Goal: Information Seeking & Learning: Learn about a topic

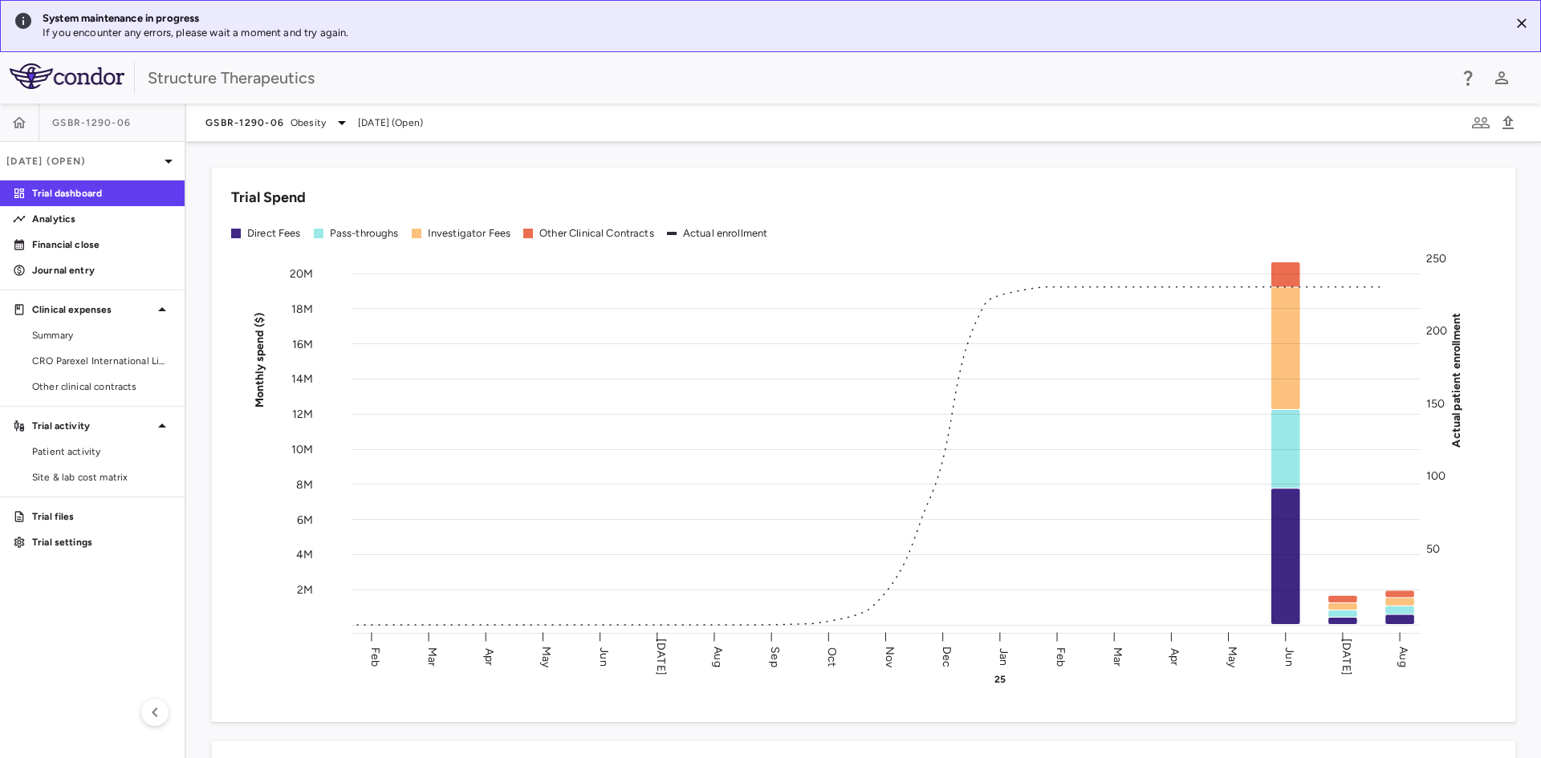
click at [351, 119] on div "GSBR-1290-06 Obesity [DATE] (Open)" at bounding box center [314, 122] width 218 height 19
click at [340, 120] on icon at bounding box center [341, 122] width 19 height 19
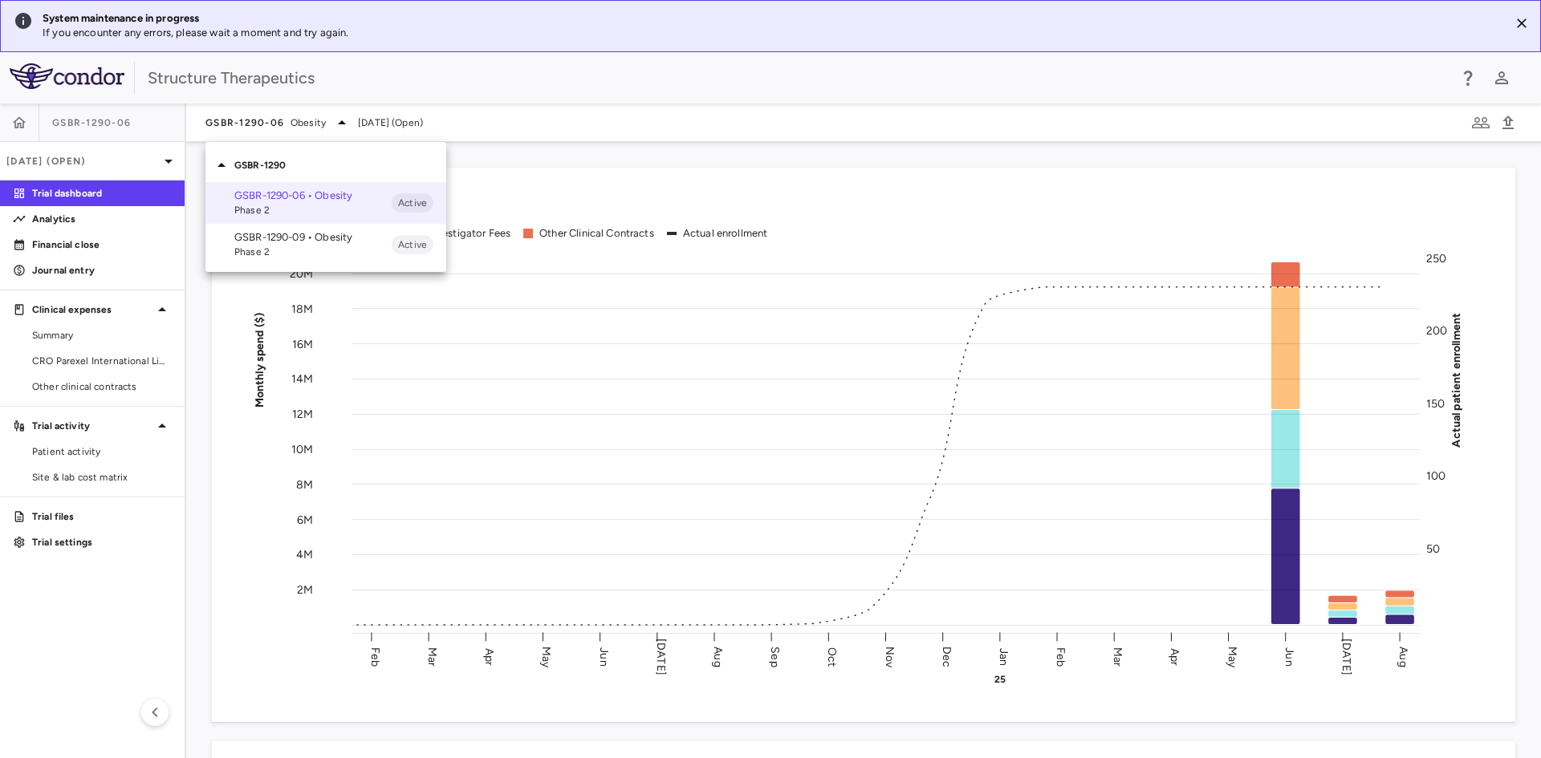
click at [303, 238] on p "GSBR-1290-09 • Obesity" at bounding box center [312, 237] width 157 height 14
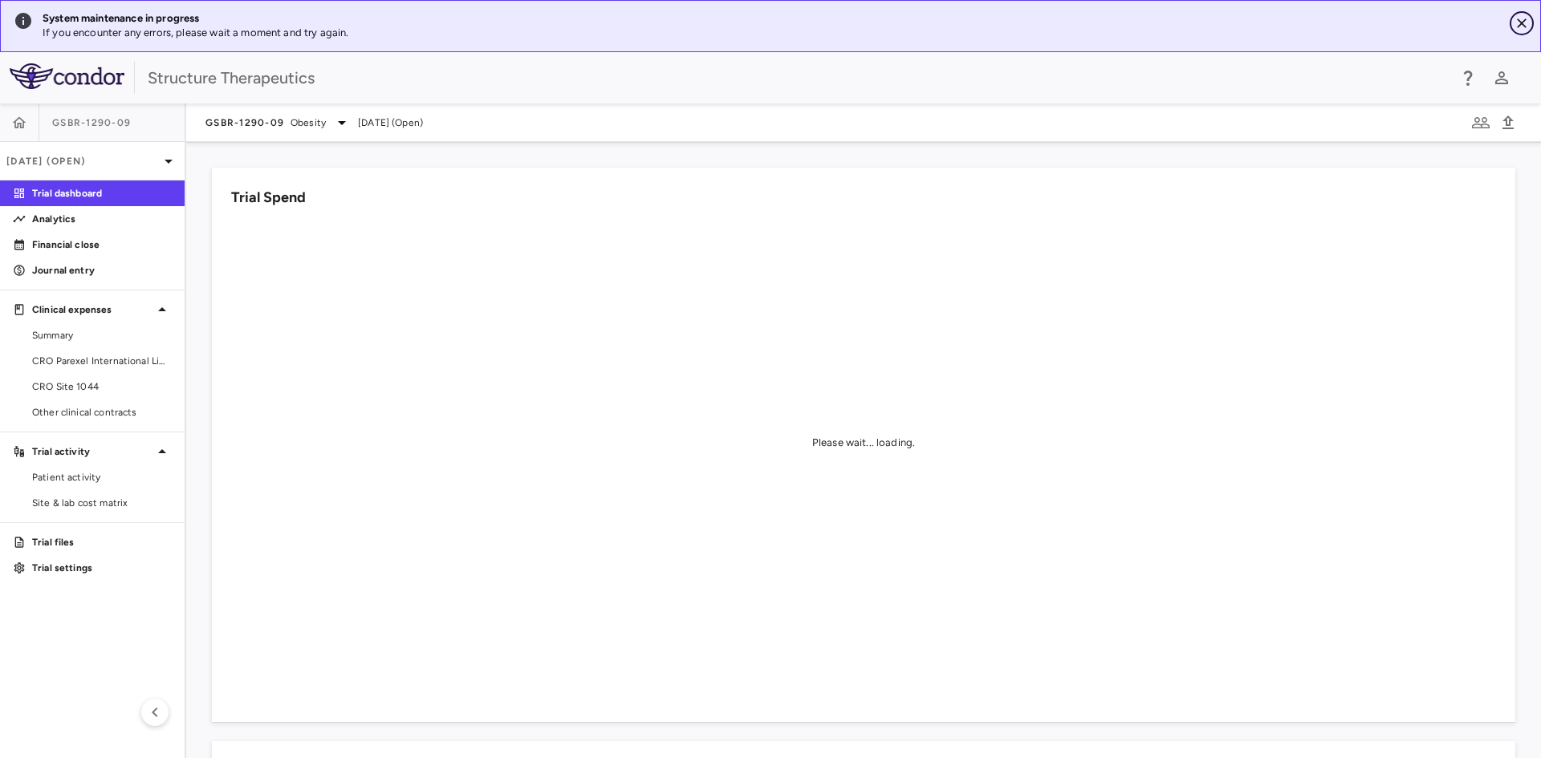
click at [1519, 22] on icon "Close" at bounding box center [1522, 23] width 16 height 16
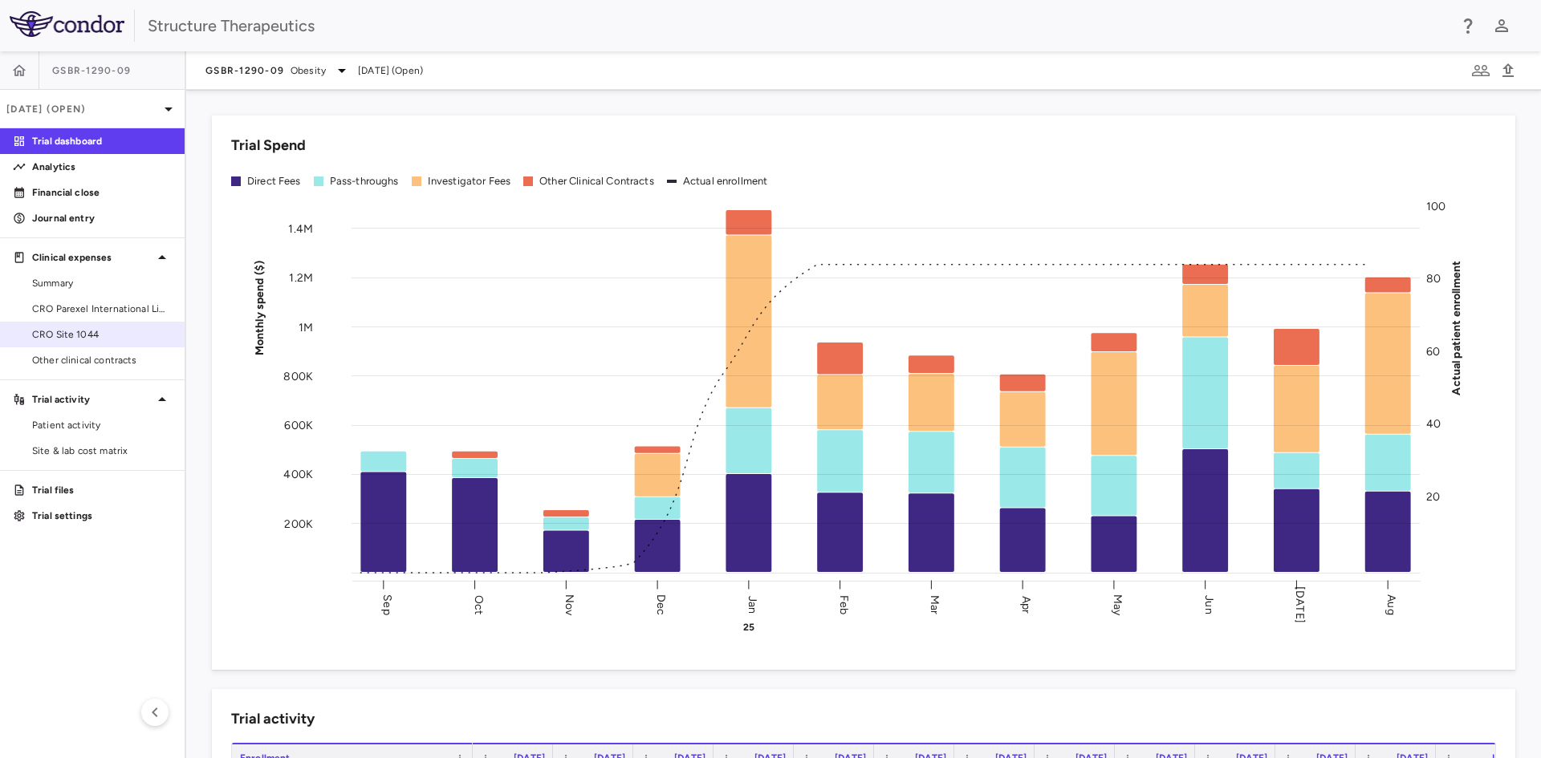
click at [76, 339] on span "CRO Site 1044" at bounding box center [102, 334] width 140 height 14
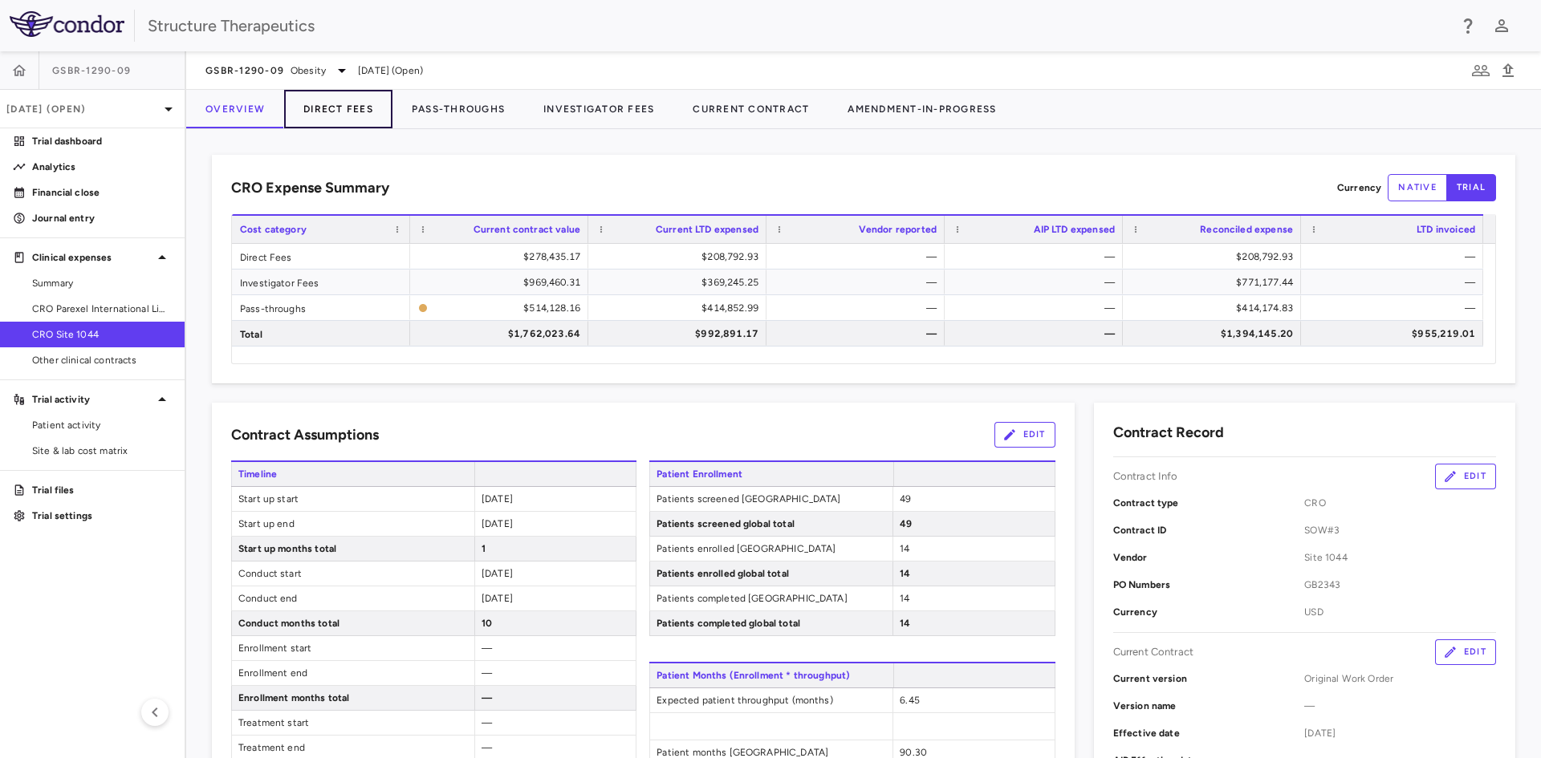
click at [311, 105] on button "Direct Fees" at bounding box center [338, 109] width 108 height 39
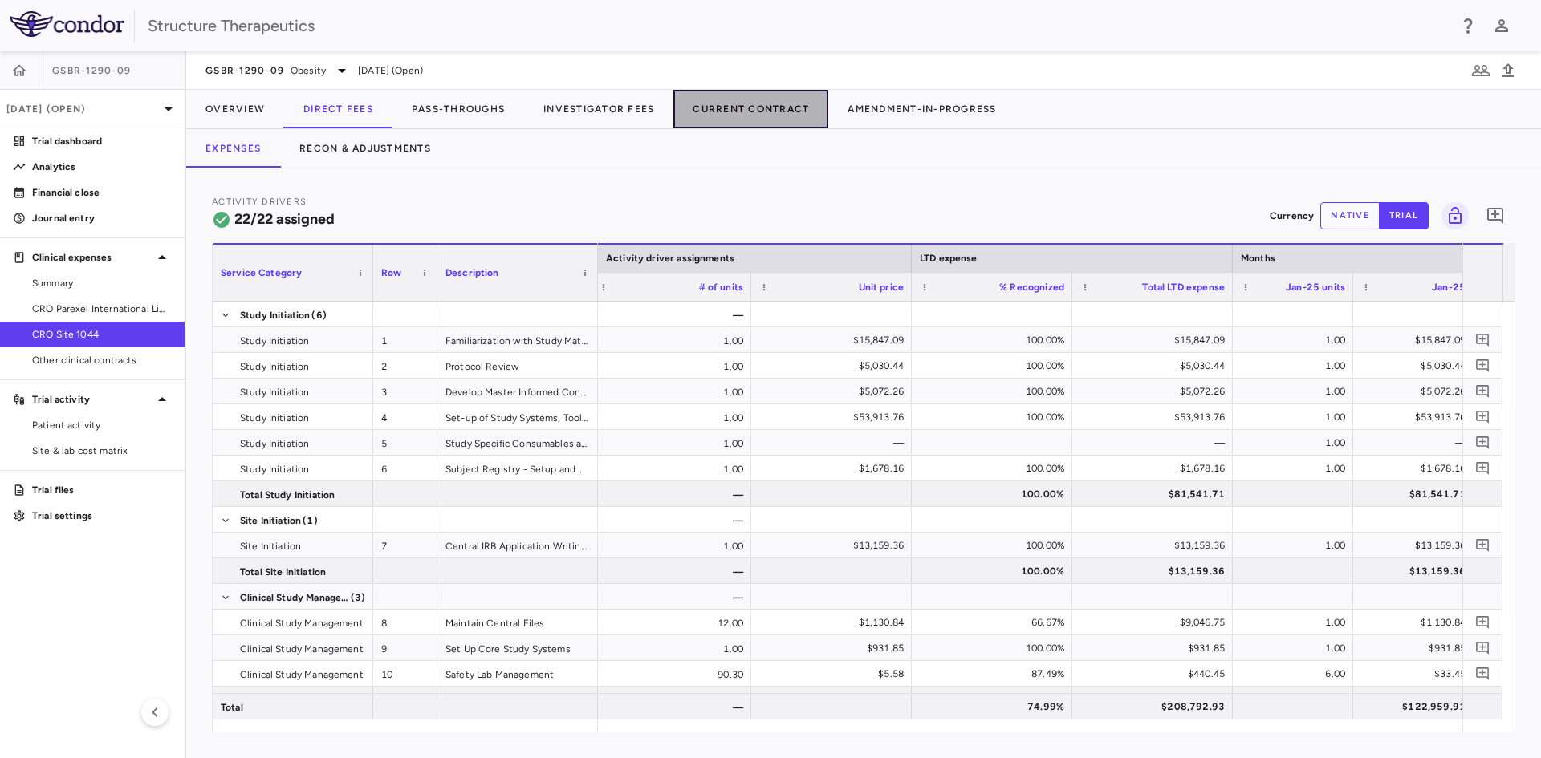
click at [761, 106] on button "Current Contract" at bounding box center [750, 109] width 155 height 39
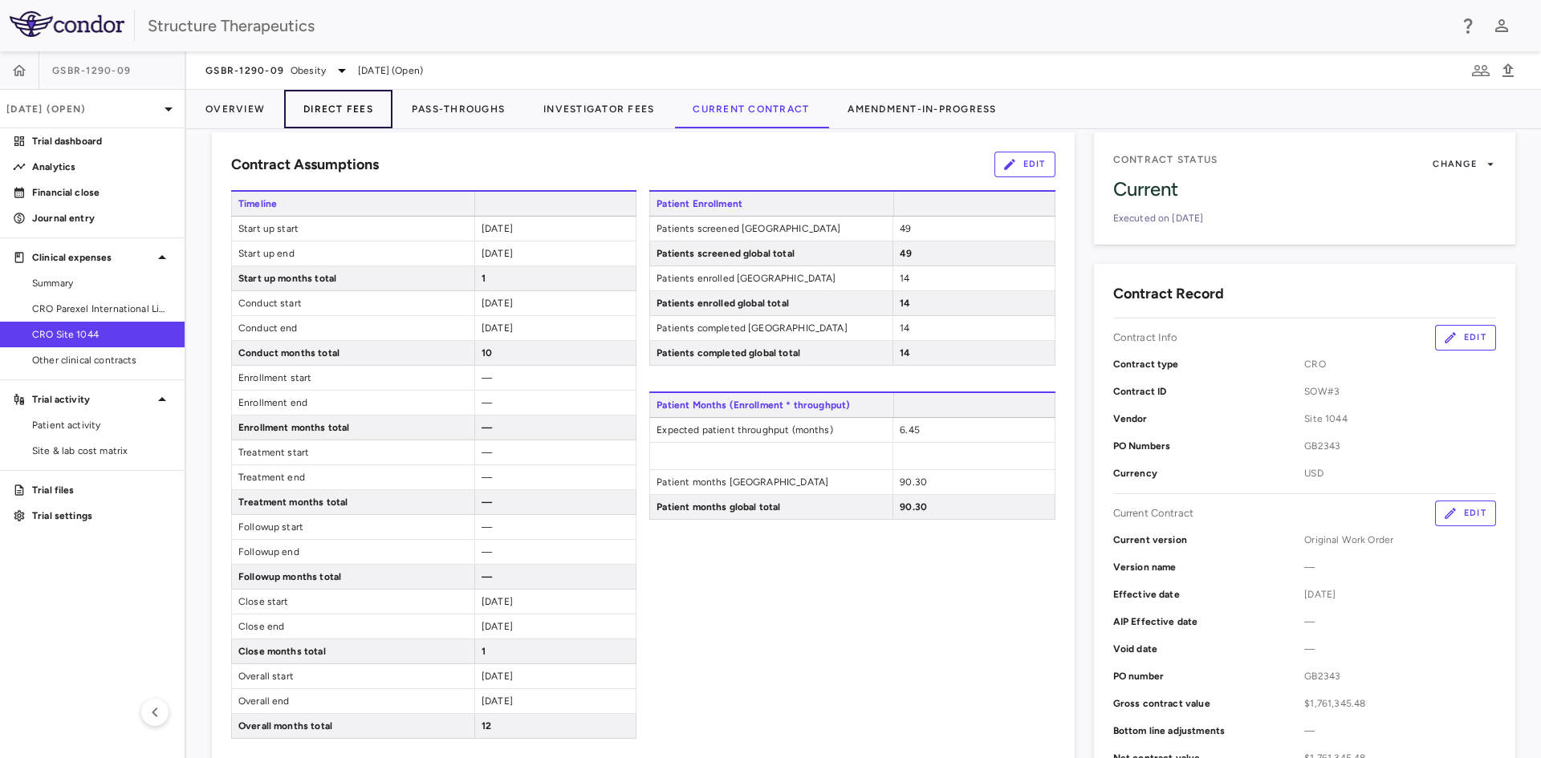
click at [374, 109] on button "Direct Fees" at bounding box center [338, 109] width 108 height 39
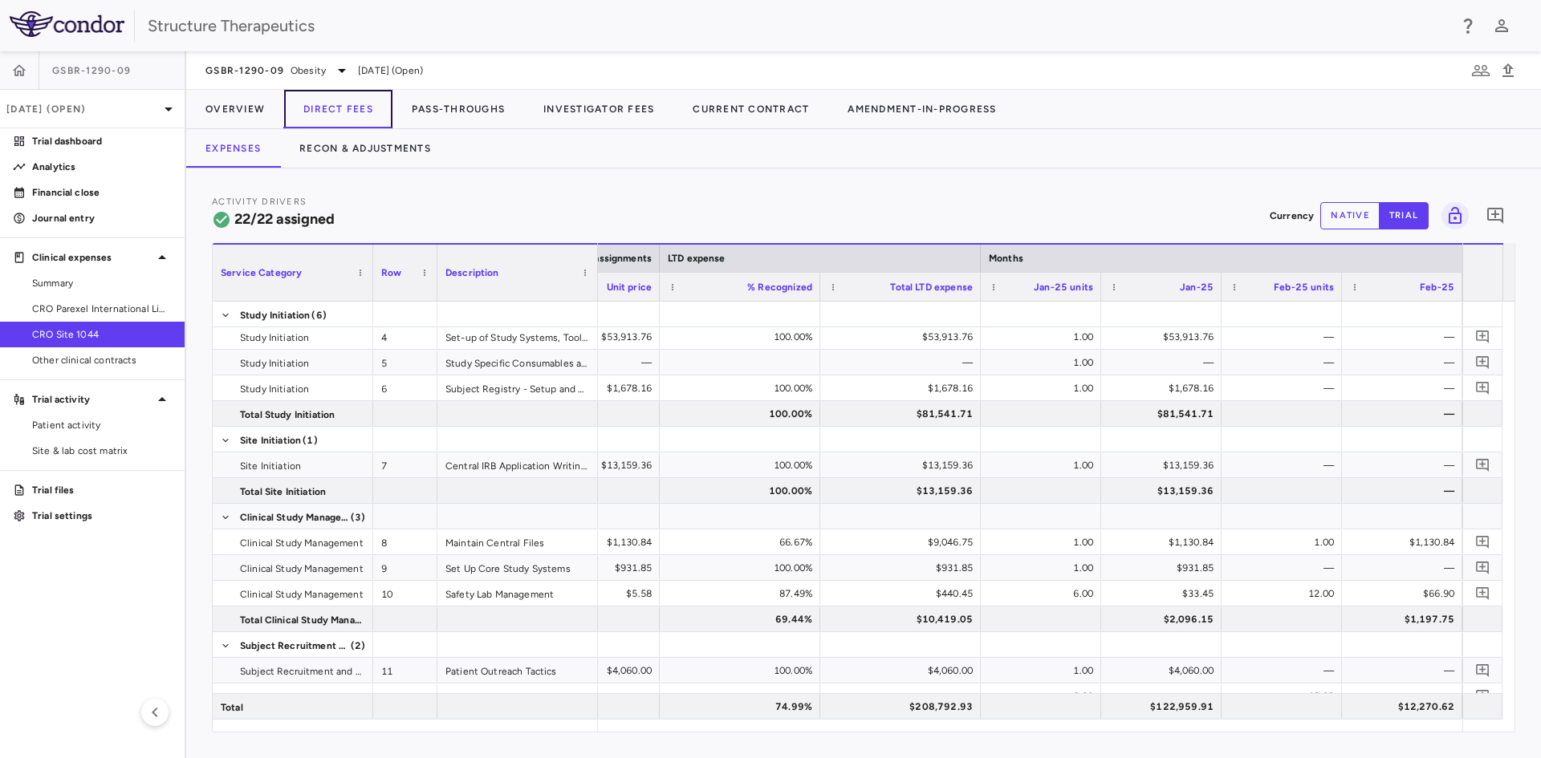
scroll to position [0, 1816]
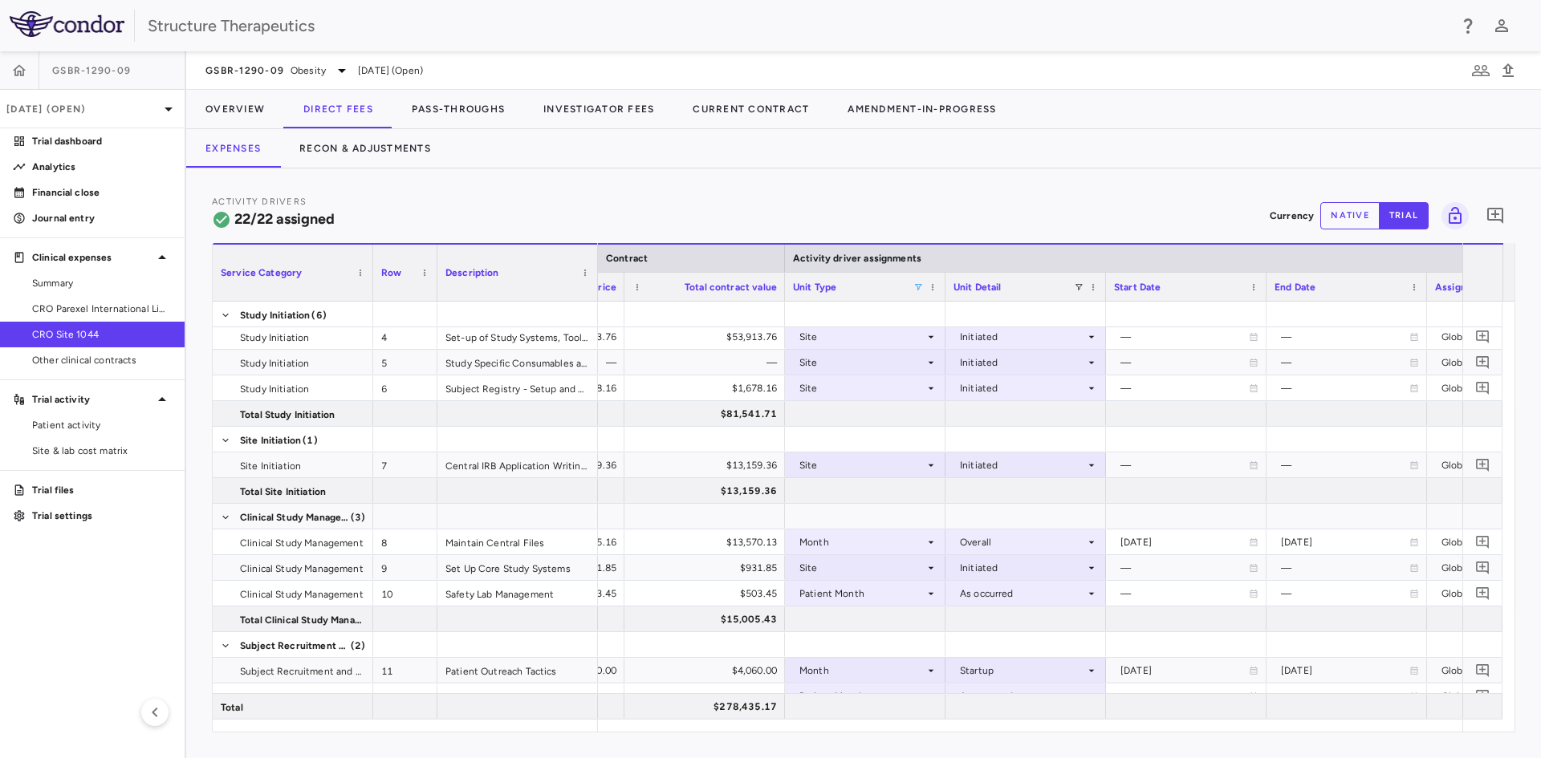
click at [917, 283] on span at bounding box center [918, 288] width 10 height 10
click at [953, 345] on div "(Select All)" at bounding box center [1001, 346] width 132 height 11
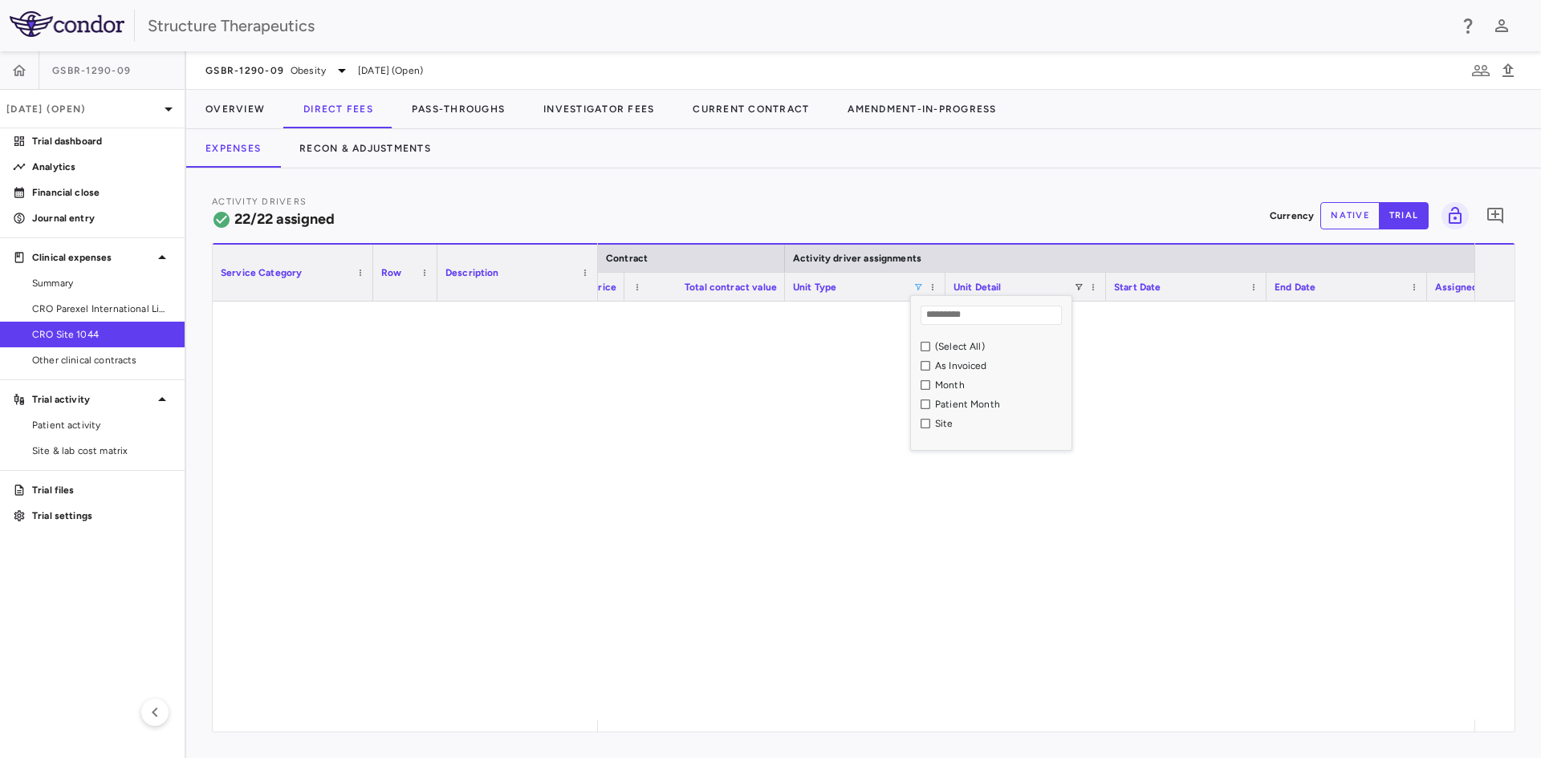
click at [947, 406] on div "Patient Month" at bounding box center [1001, 404] width 132 height 11
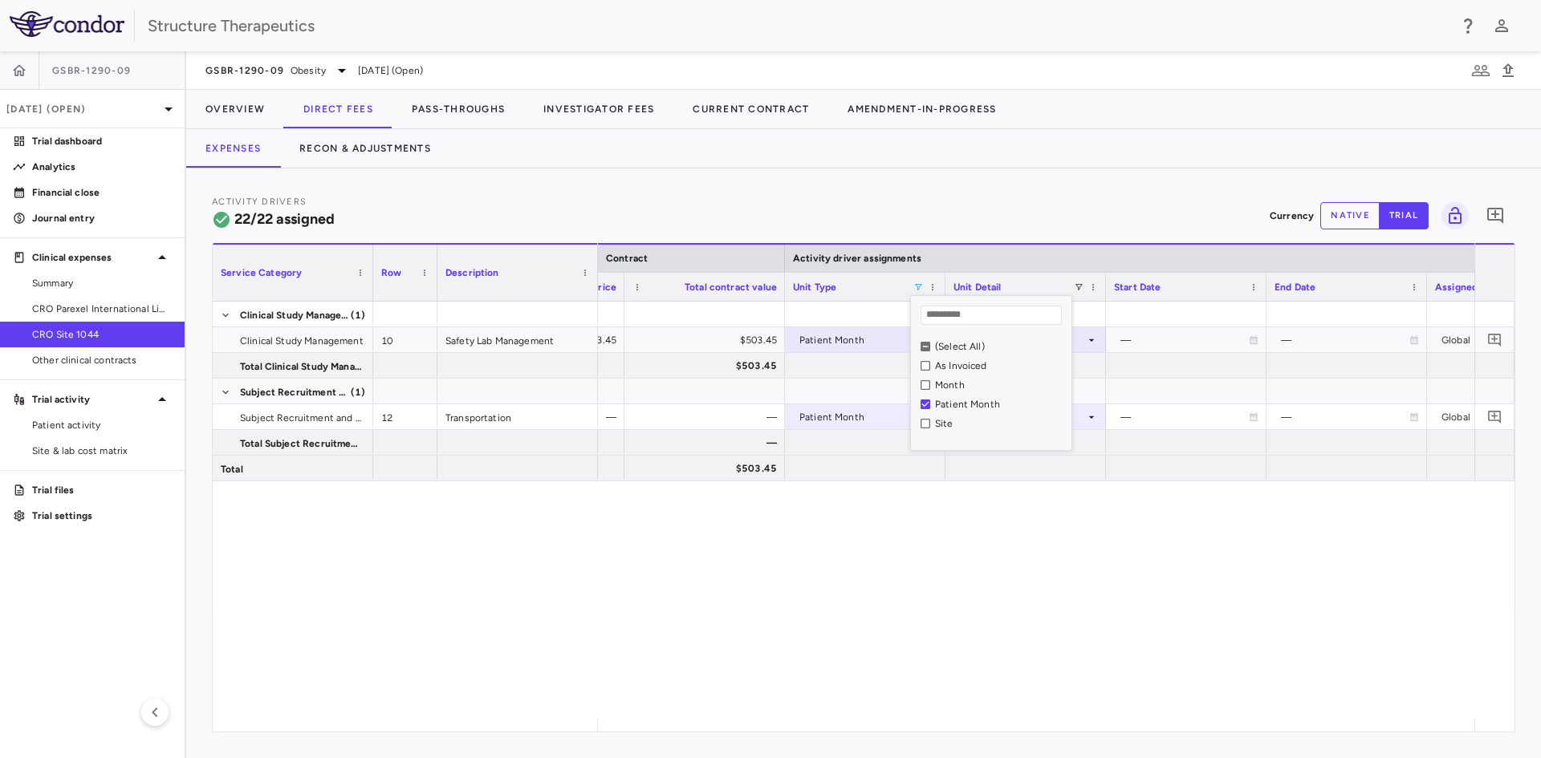
click at [953, 619] on div "— — 1.00 $503.45 $503.45 Patient Month As occurred — — Global 90.30 — $503.45 —…" at bounding box center [1036, 511] width 876 height 418
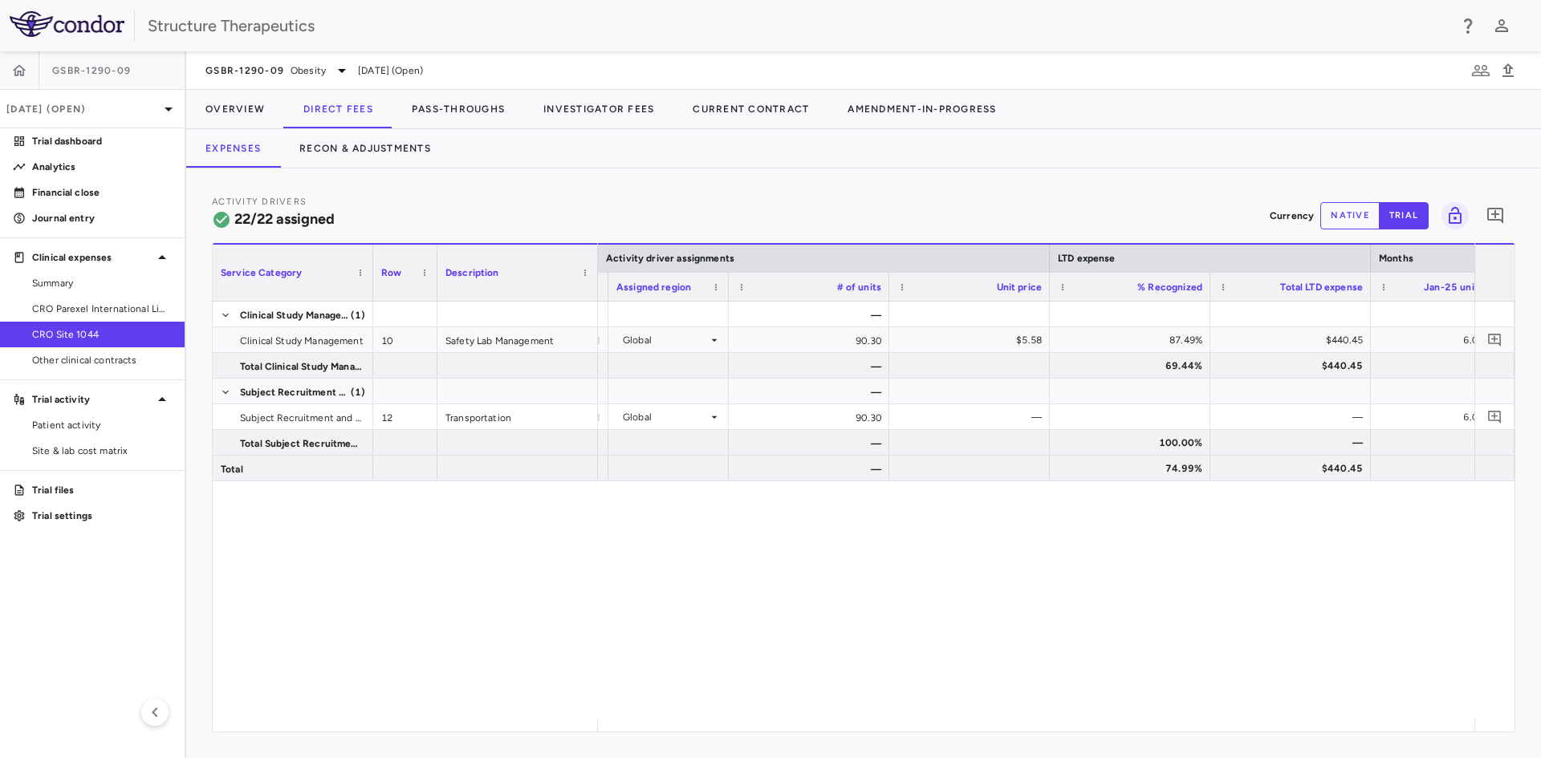
drag, startPoint x: 1040, startPoint y: 719, endPoint x: 901, endPoint y: 719, distance: 138.8
click at [901, 719] on div "— — — Global 90.30 $5.58 87.49% $440.45 6.00 $33.45 12.00 — 69.44% $440.45 $33.…" at bounding box center [1036, 511] width 876 height 418
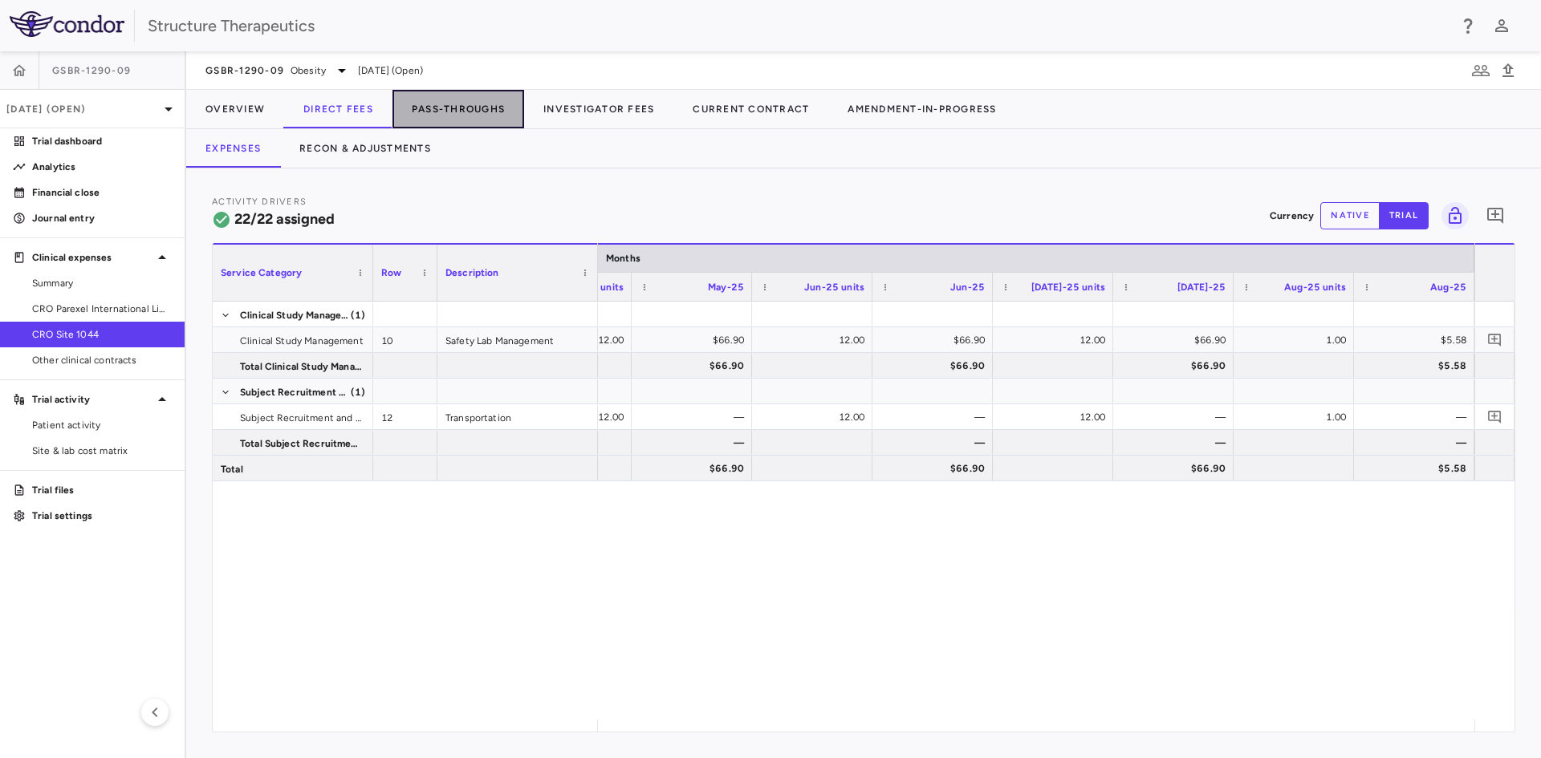
click at [488, 108] on button "Pass-Throughs" at bounding box center [458, 109] width 132 height 39
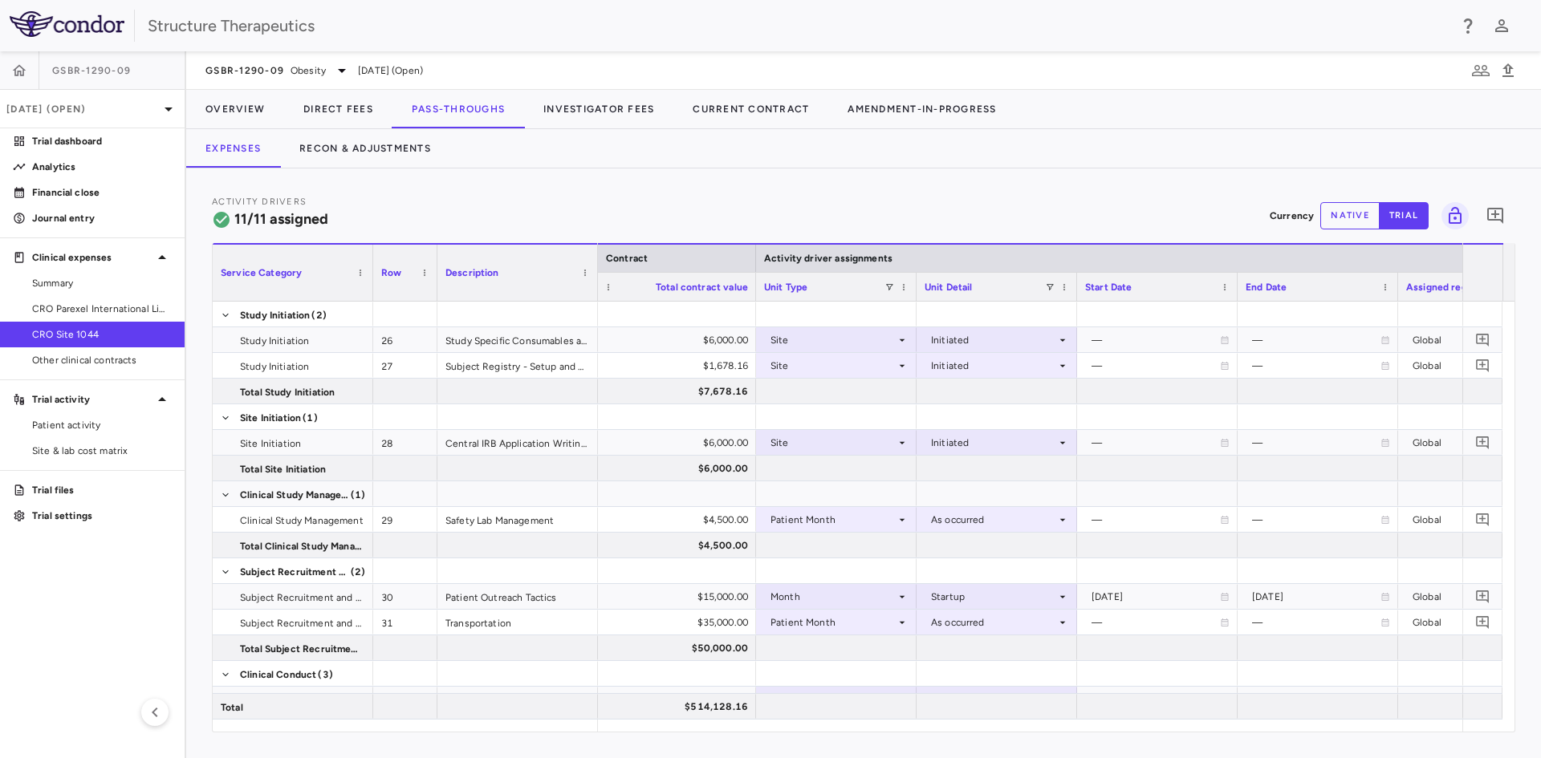
click at [889, 279] on div "Unit Type" at bounding box center [836, 287] width 144 height 28
click at [884, 283] on span at bounding box center [889, 288] width 10 height 10
click at [921, 345] on div "(Select All)" at bounding box center [972, 346] width 132 height 11
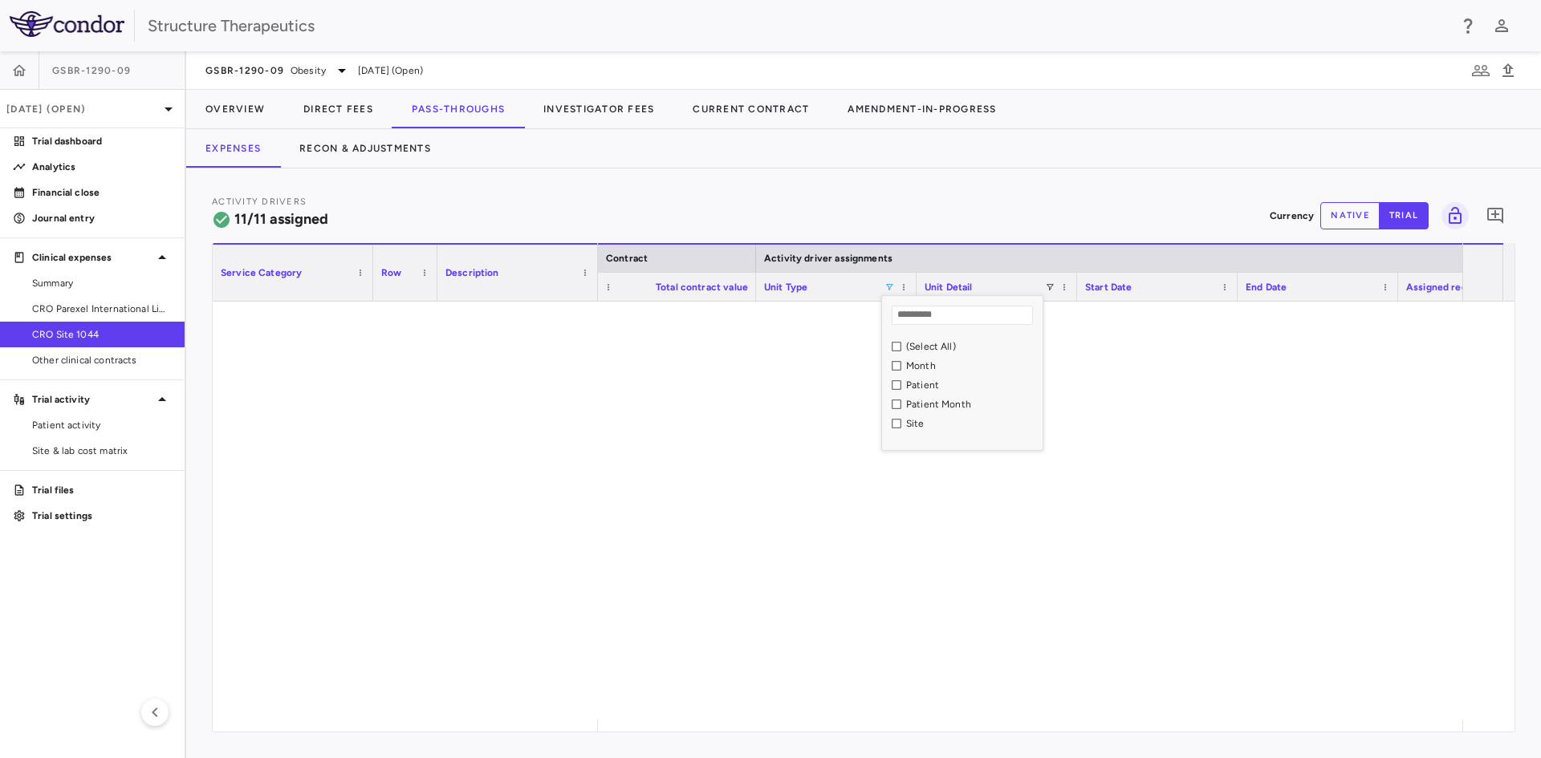
click at [922, 403] on div "Patient Month" at bounding box center [972, 404] width 132 height 11
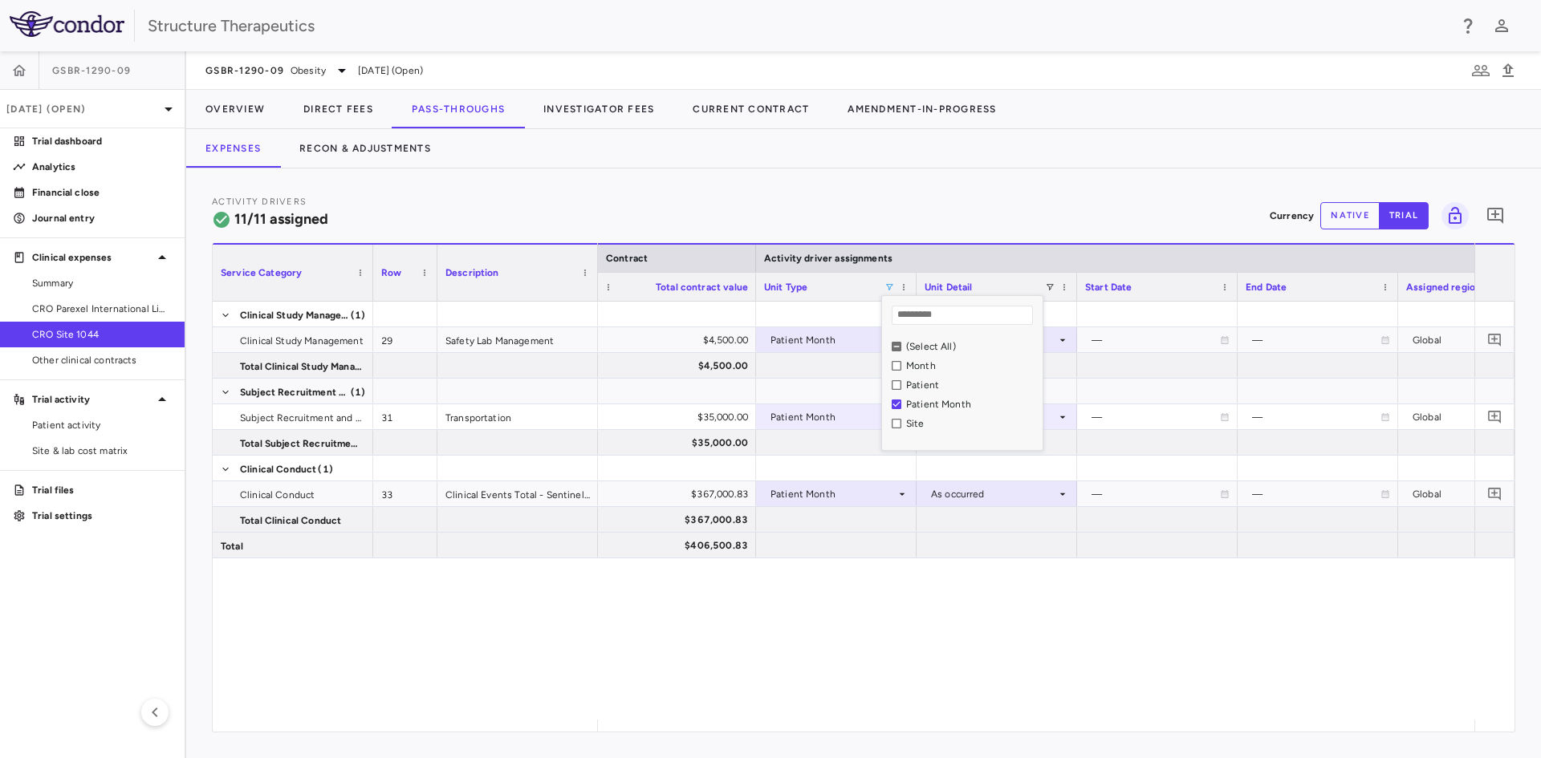
click at [840, 600] on div "— $4,500.00 $4,500.00 Patient Month As occurred — — Global 90.30 $4,500.00 — — …" at bounding box center [1036, 511] width 876 height 418
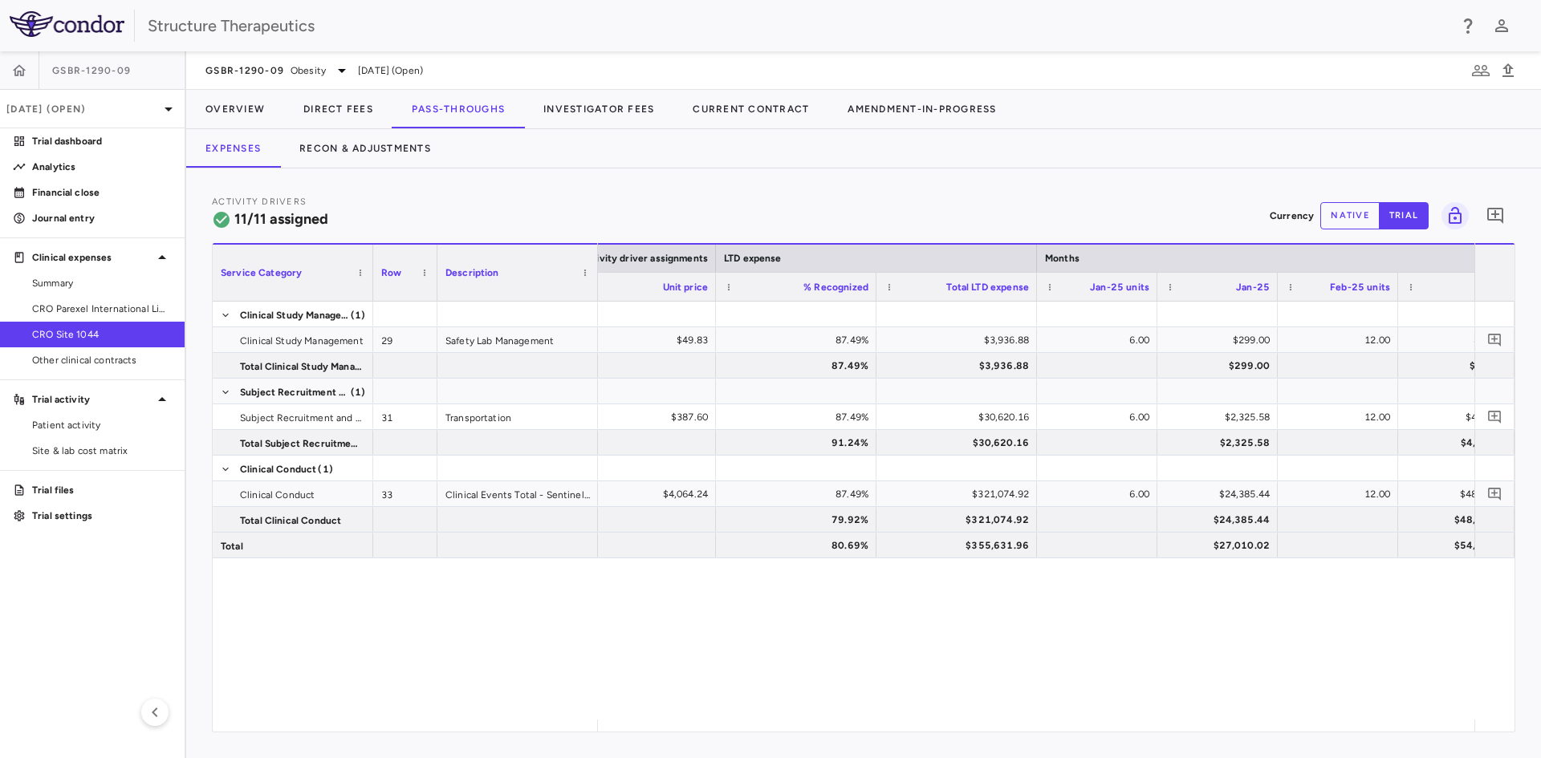
scroll to position [0, 2588]
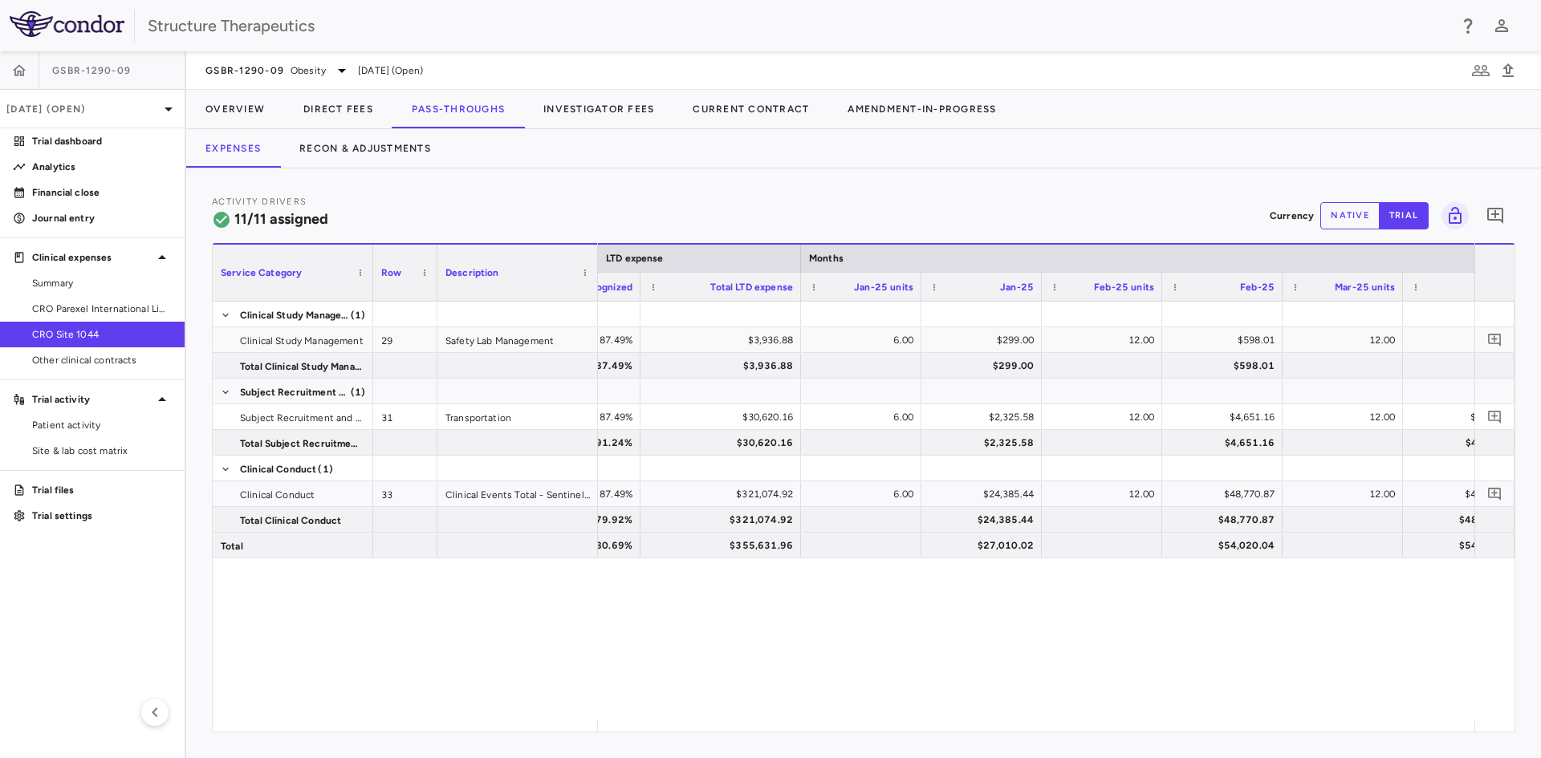
drag, startPoint x: 1075, startPoint y: 733, endPoint x: 1047, endPoint y: 734, distance: 28.1
click at [1047, 734] on div "Activity Drivers 11/11 assigned Currency native trial 0 Press ENTER to sort. Pr…" at bounding box center [863, 464] width 1355 height 590
drag, startPoint x: 1090, startPoint y: 732, endPoint x: 1033, endPoint y: 730, distance: 57.0
click at [1033, 730] on div "Service Category Drag here to set column labels Service Category Row Description" at bounding box center [863, 488] width 1303 height 490
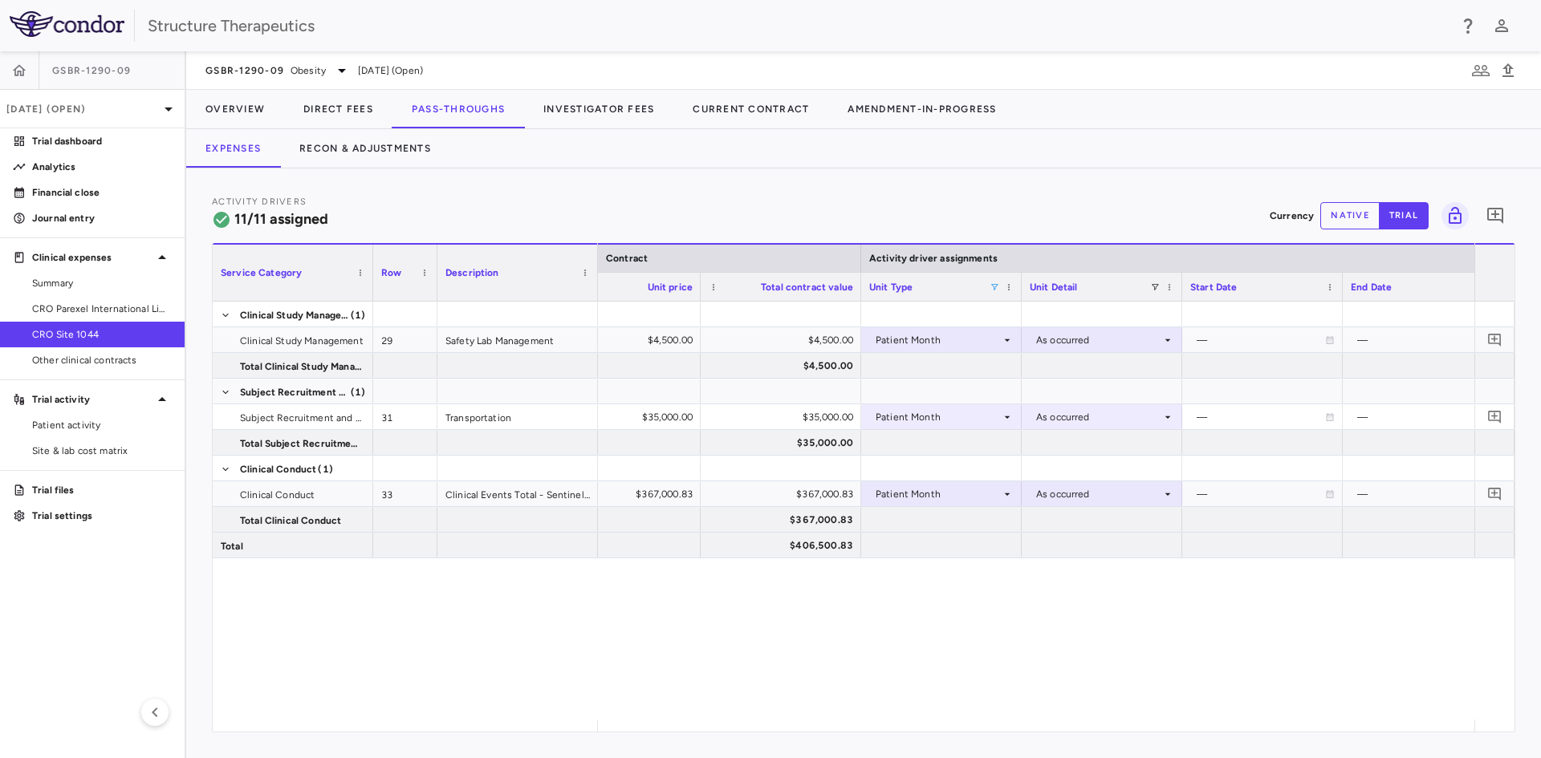
click at [996, 287] on span at bounding box center [995, 288] width 10 height 10
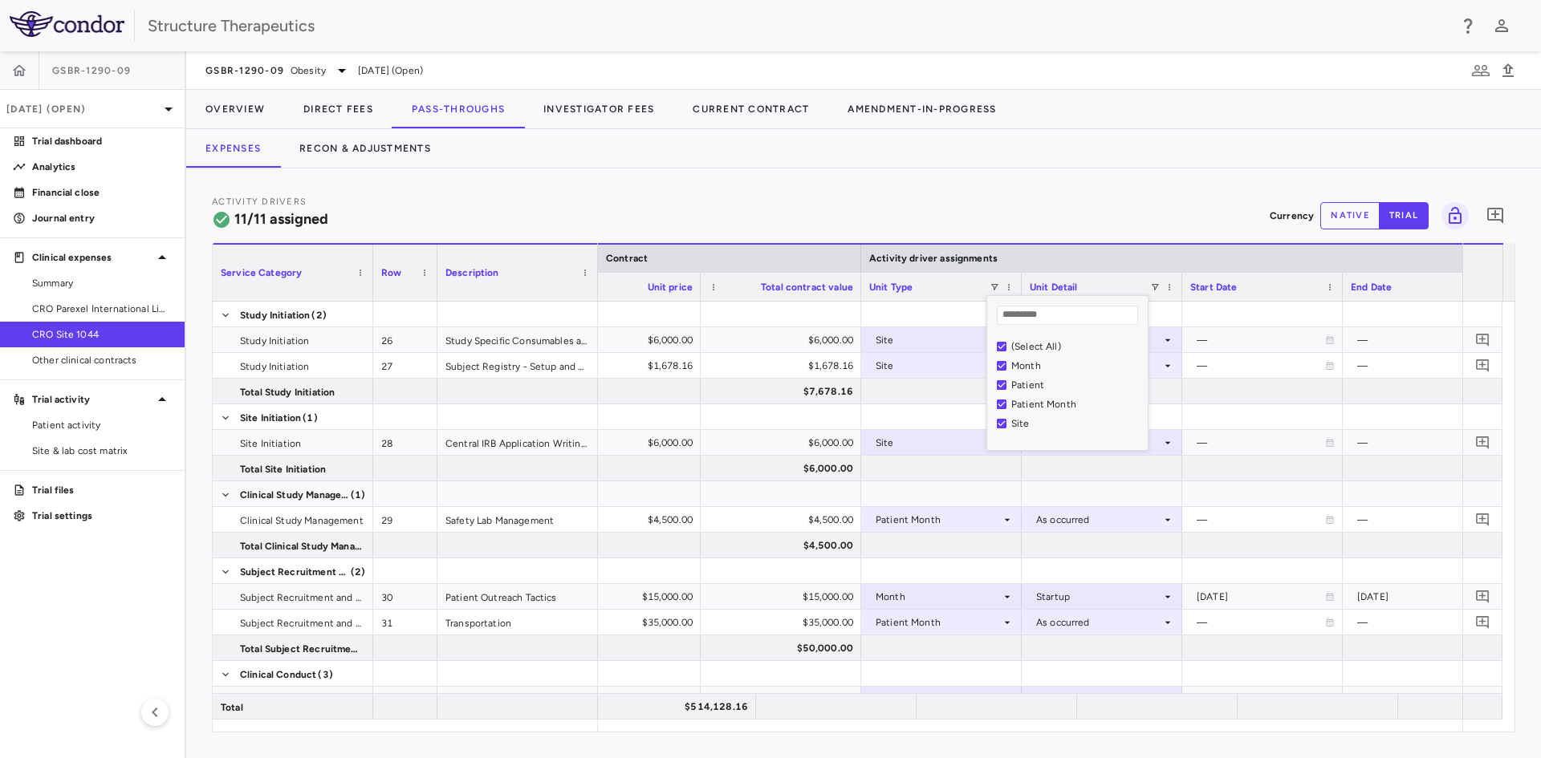
click at [878, 202] on div "Activity Drivers 11/11 assigned Currency native trial 0" at bounding box center [863, 215] width 1303 height 43
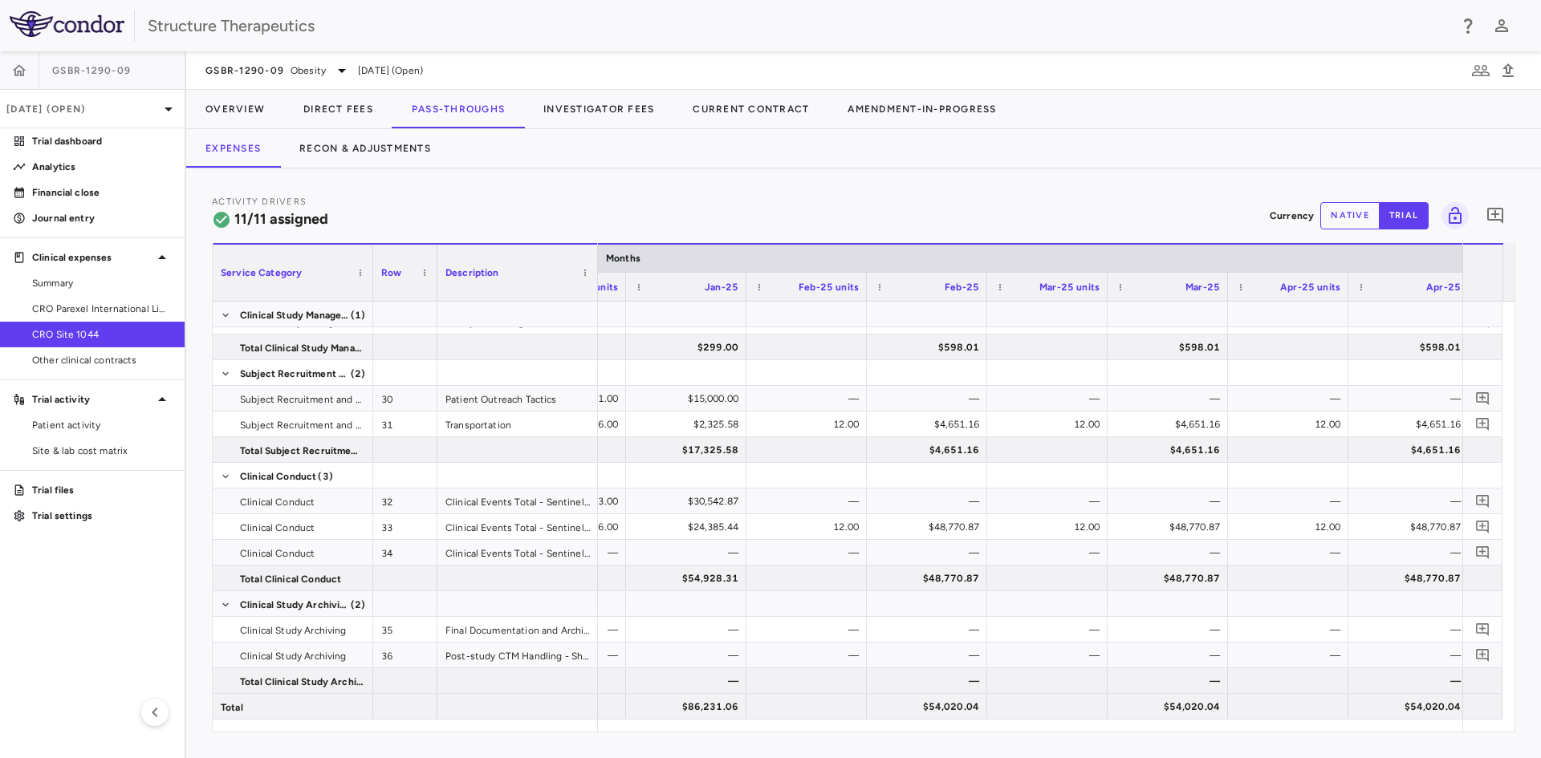
scroll to position [0, 2464]
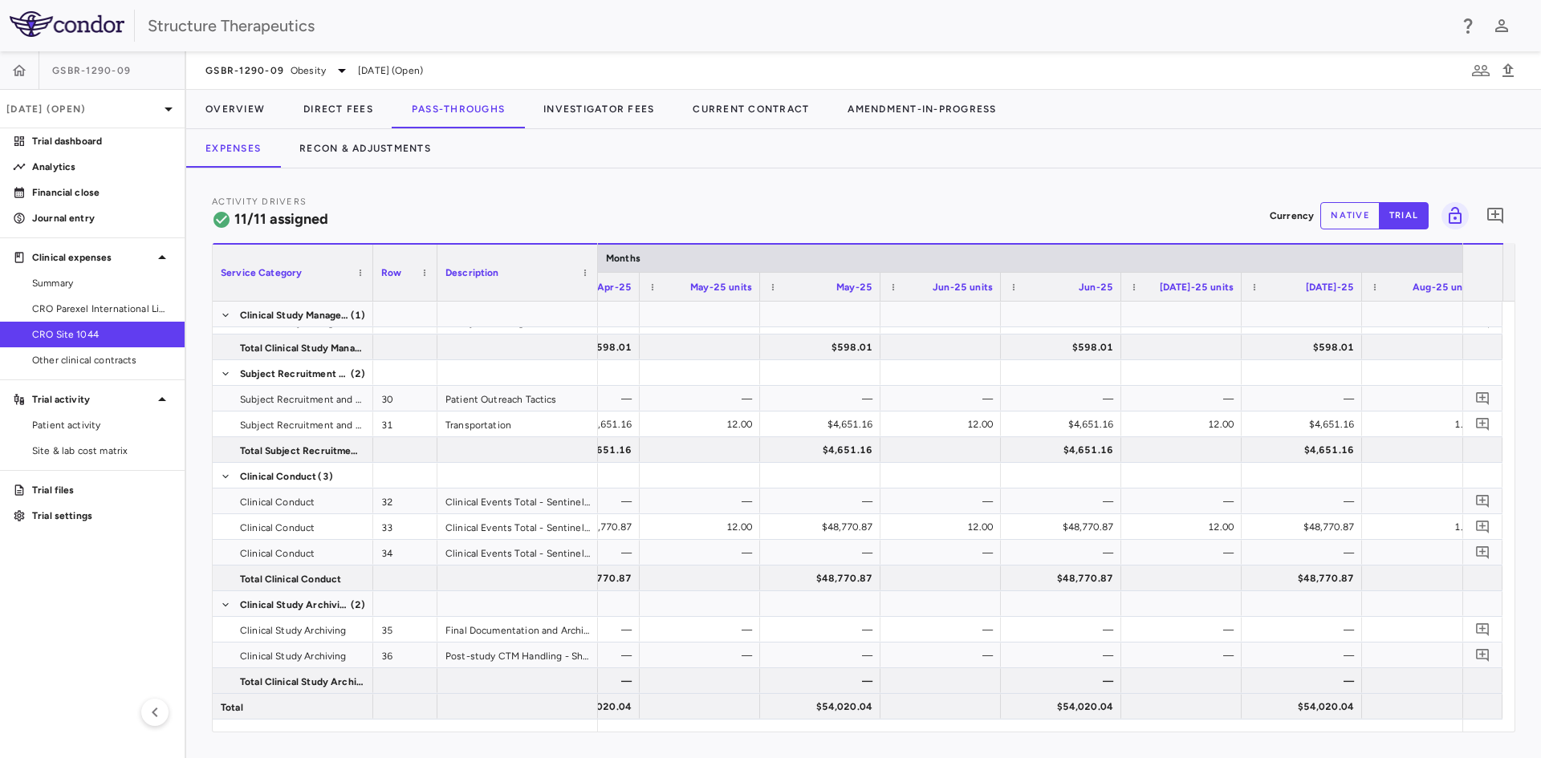
drag, startPoint x: 1410, startPoint y: 735, endPoint x: 1420, endPoint y: 739, distance: 10.4
click at [1420, 739] on div "Activity Drivers 11/11 assigned Currency native trial 0 Column Filtered. Press …" at bounding box center [863, 464] width 1355 height 590
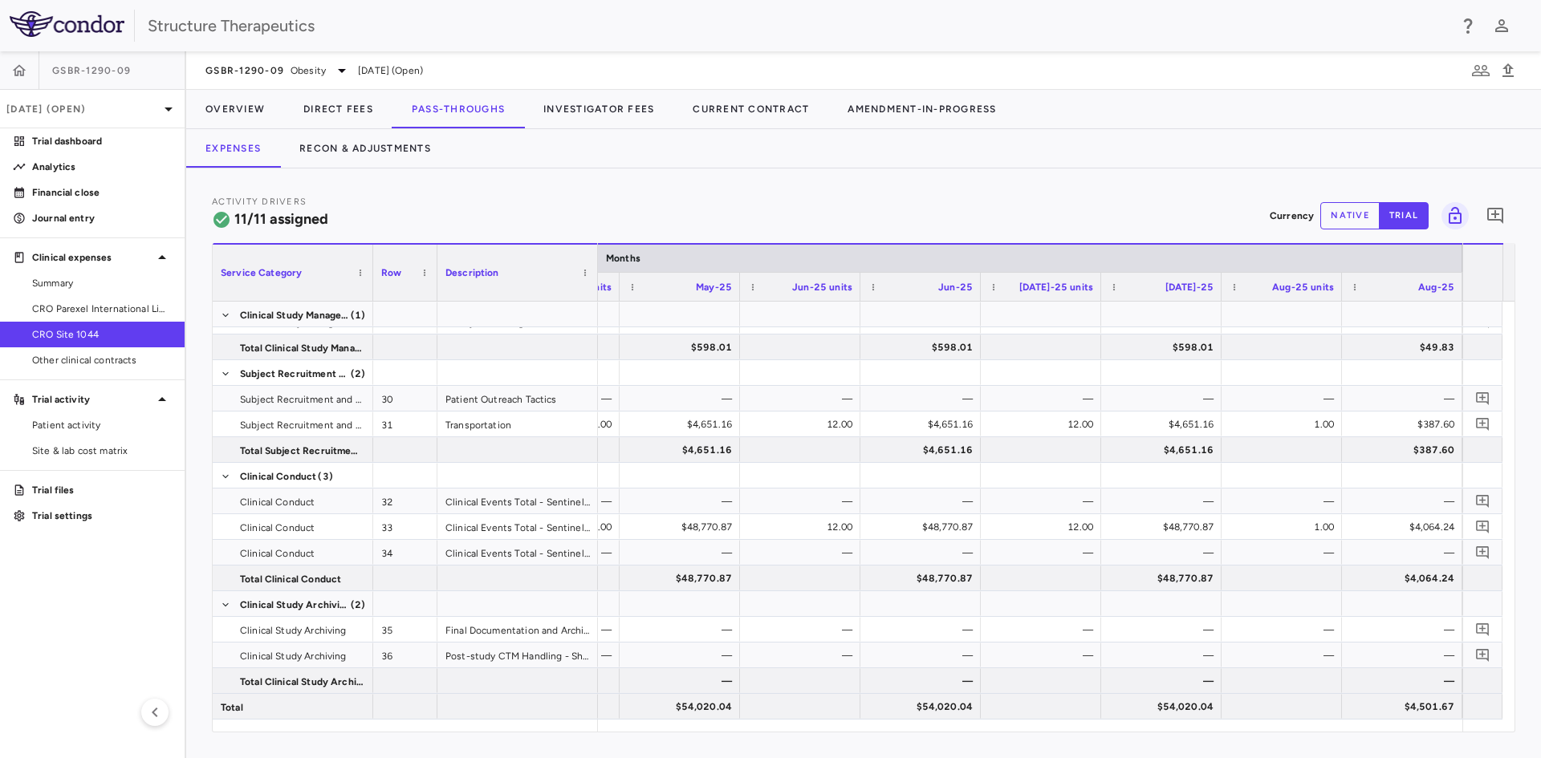
click at [577, 148] on div "Expenses Recon & Adjustments" at bounding box center [863, 148] width 1355 height 39
click at [583, 108] on button "Investigator Fees" at bounding box center [598, 109] width 149 height 39
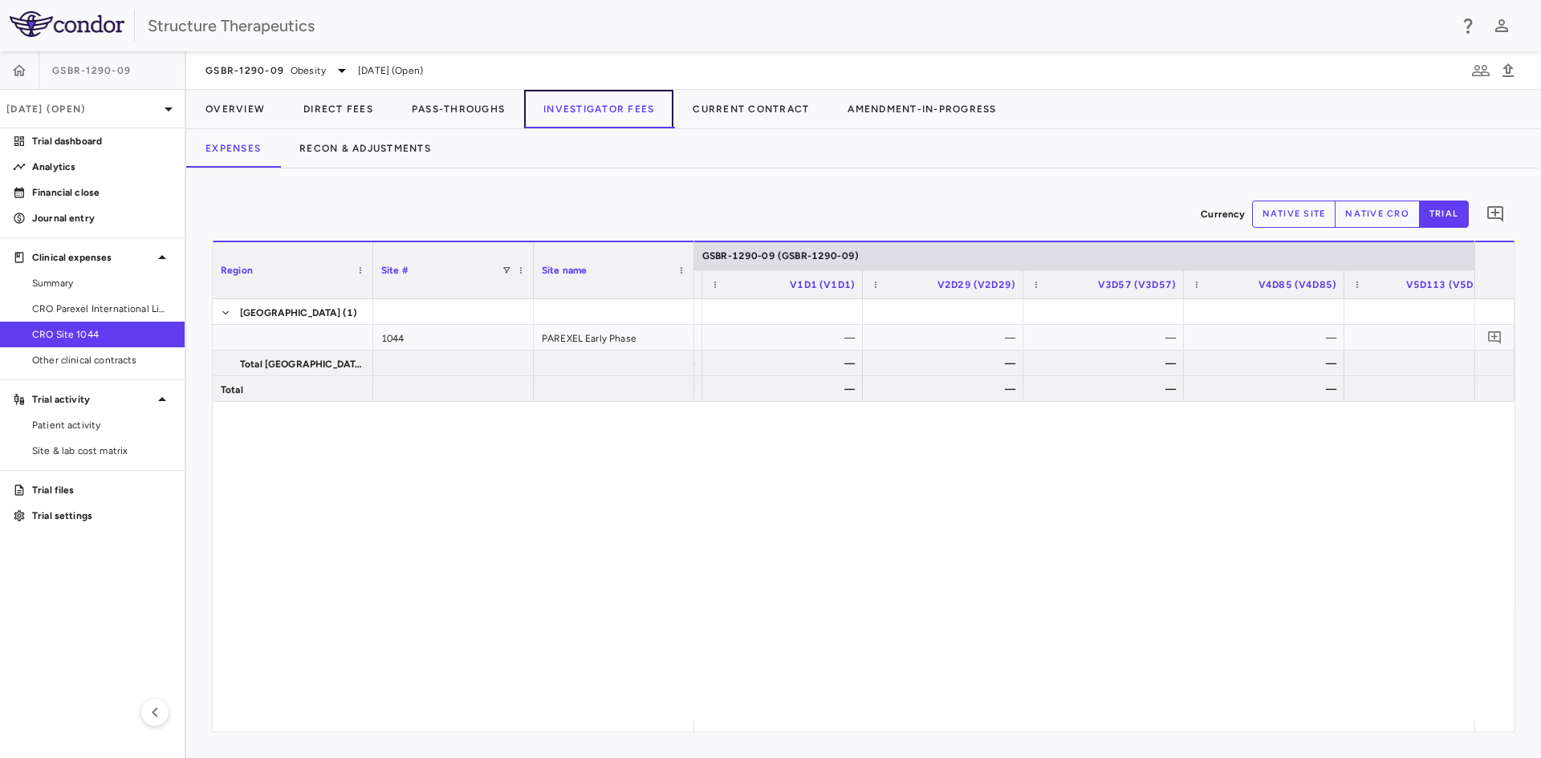
scroll to position [0, 1935]
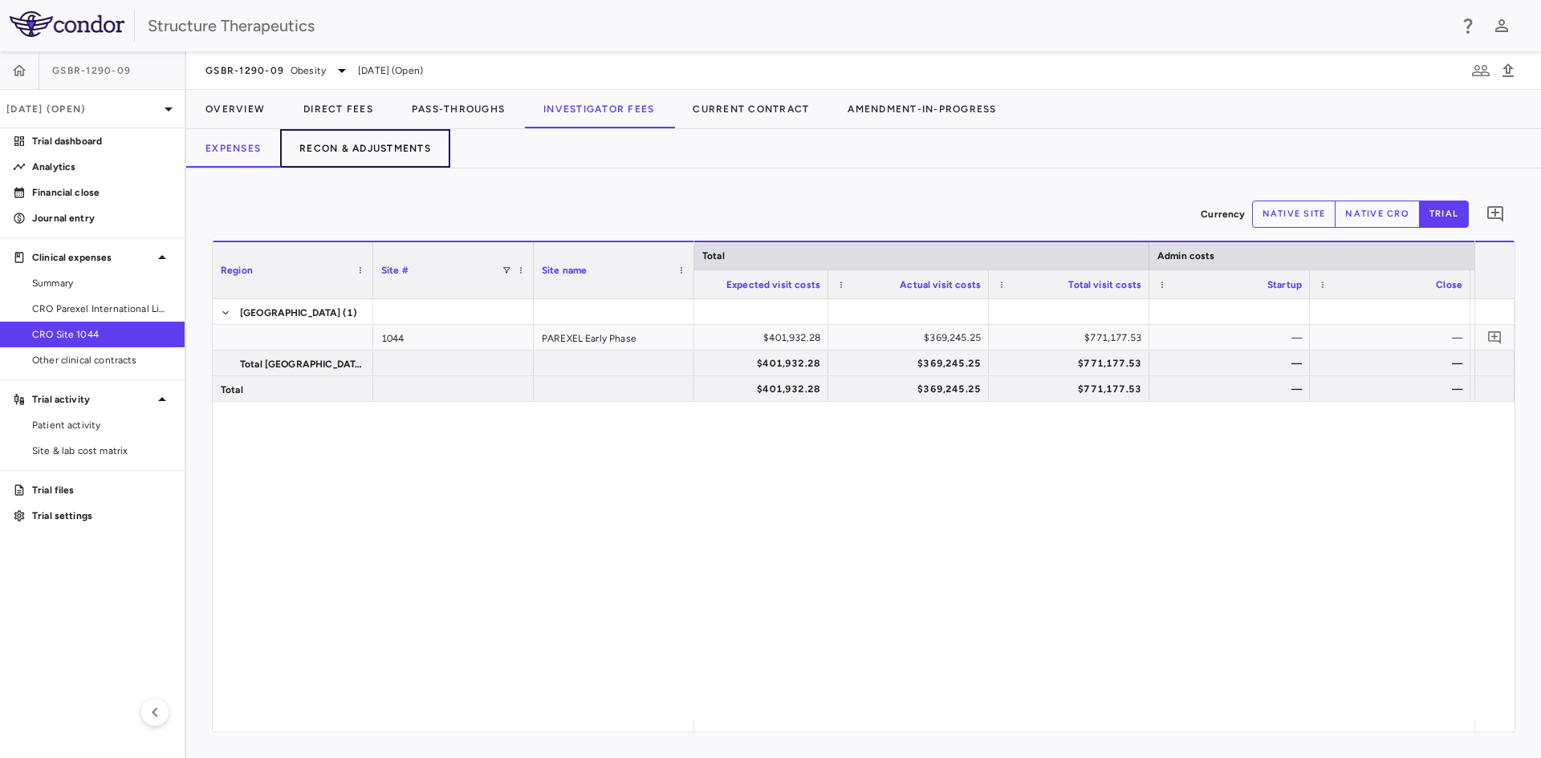
click at [345, 148] on button "Recon & Adjustments" at bounding box center [365, 148] width 170 height 39
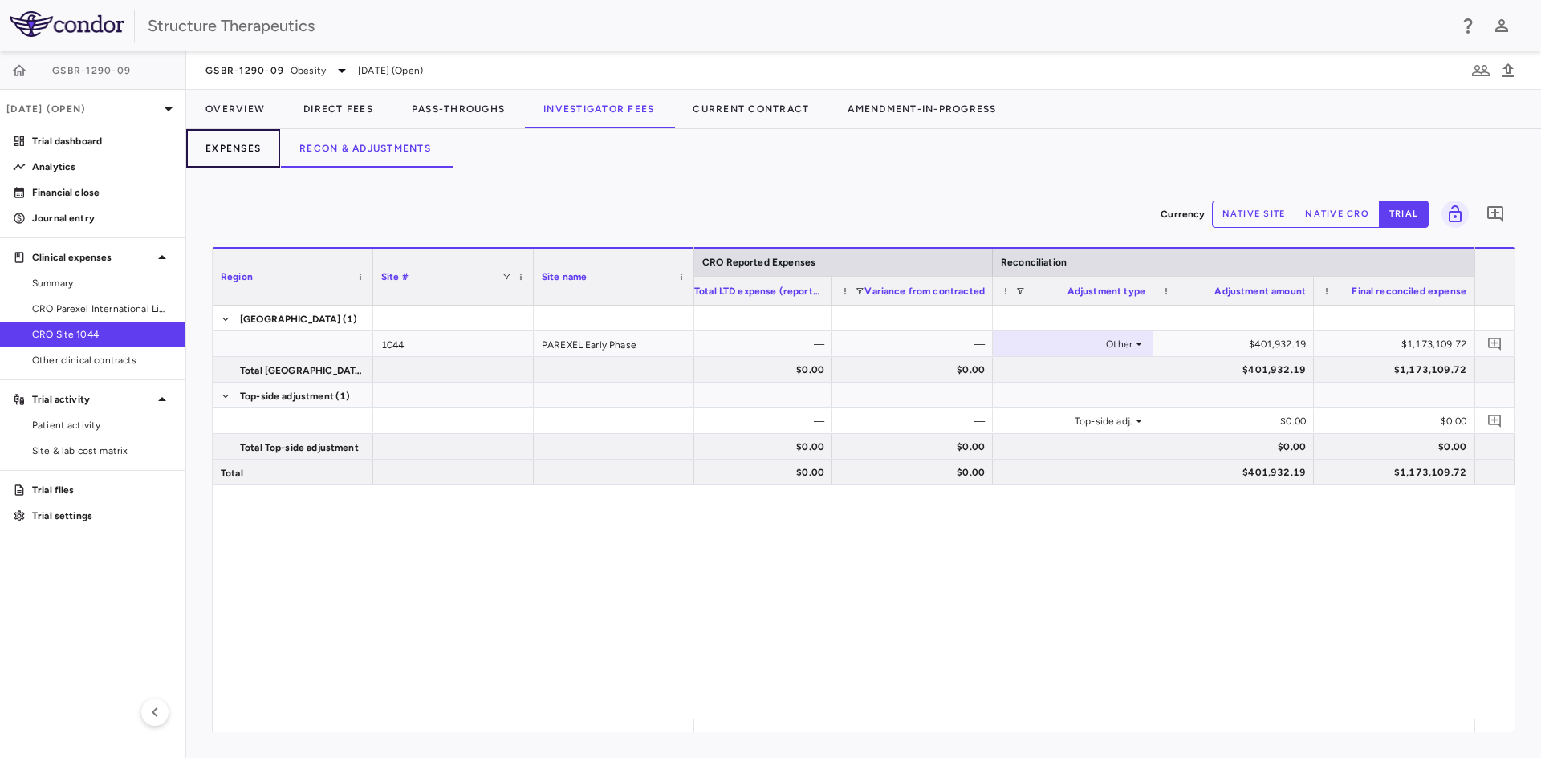
click at [262, 153] on button "Expenses" at bounding box center [233, 148] width 94 height 39
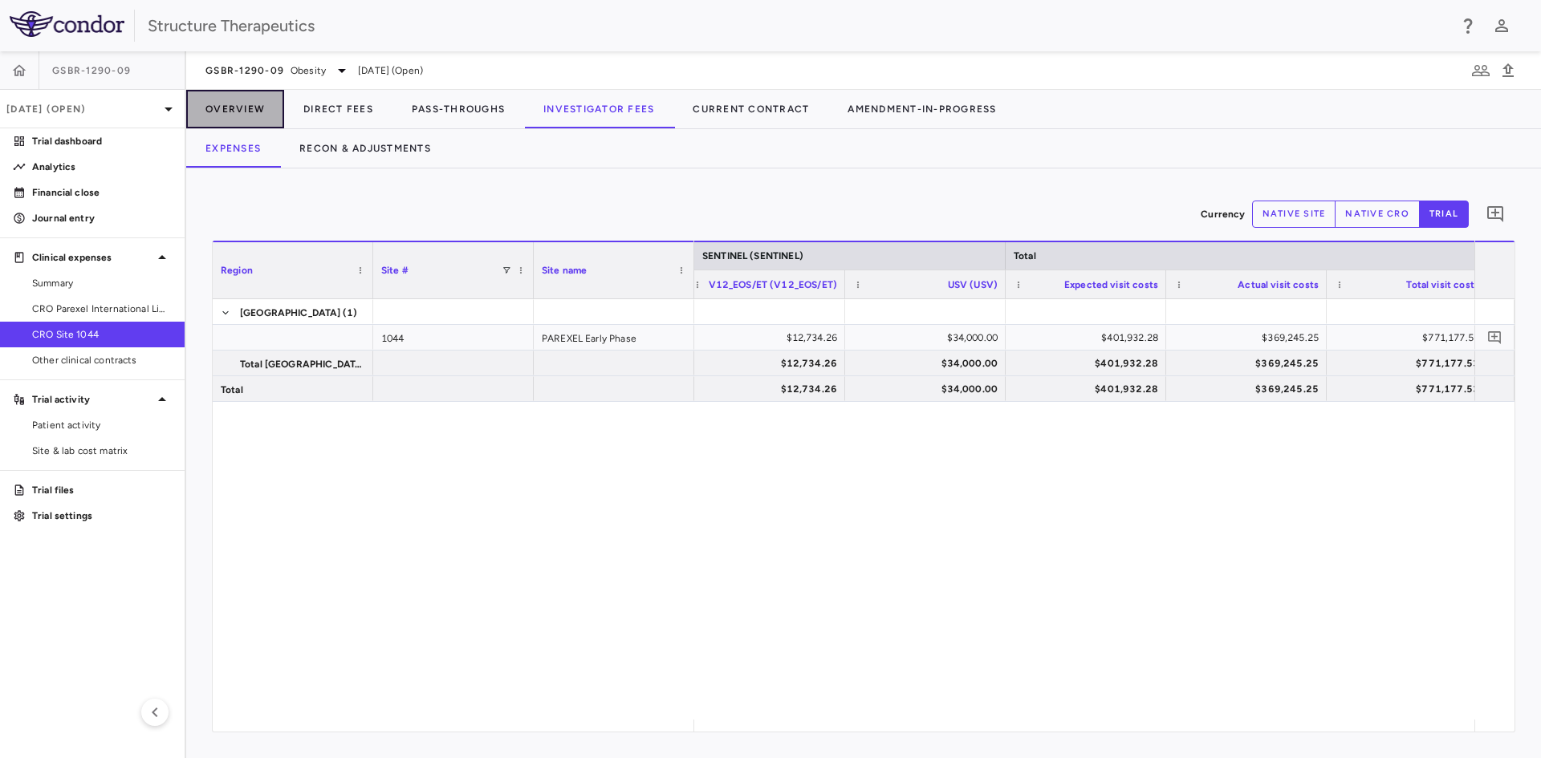
click at [237, 111] on button "Overview" at bounding box center [235, 109] width 98 height 39
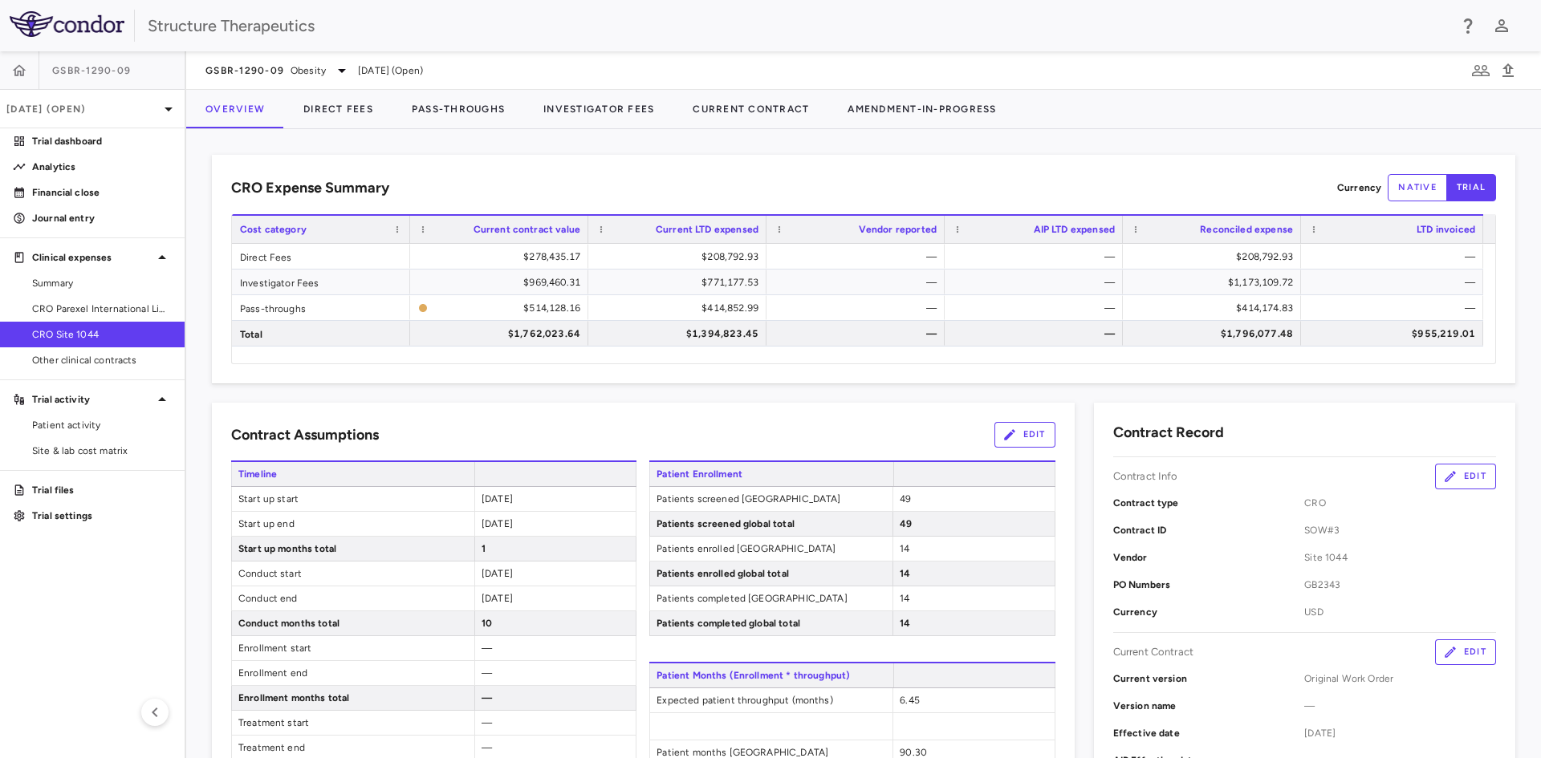
scroll to position [80, 0]
